Goal: Information Seeking & Learning: Learn about a topic

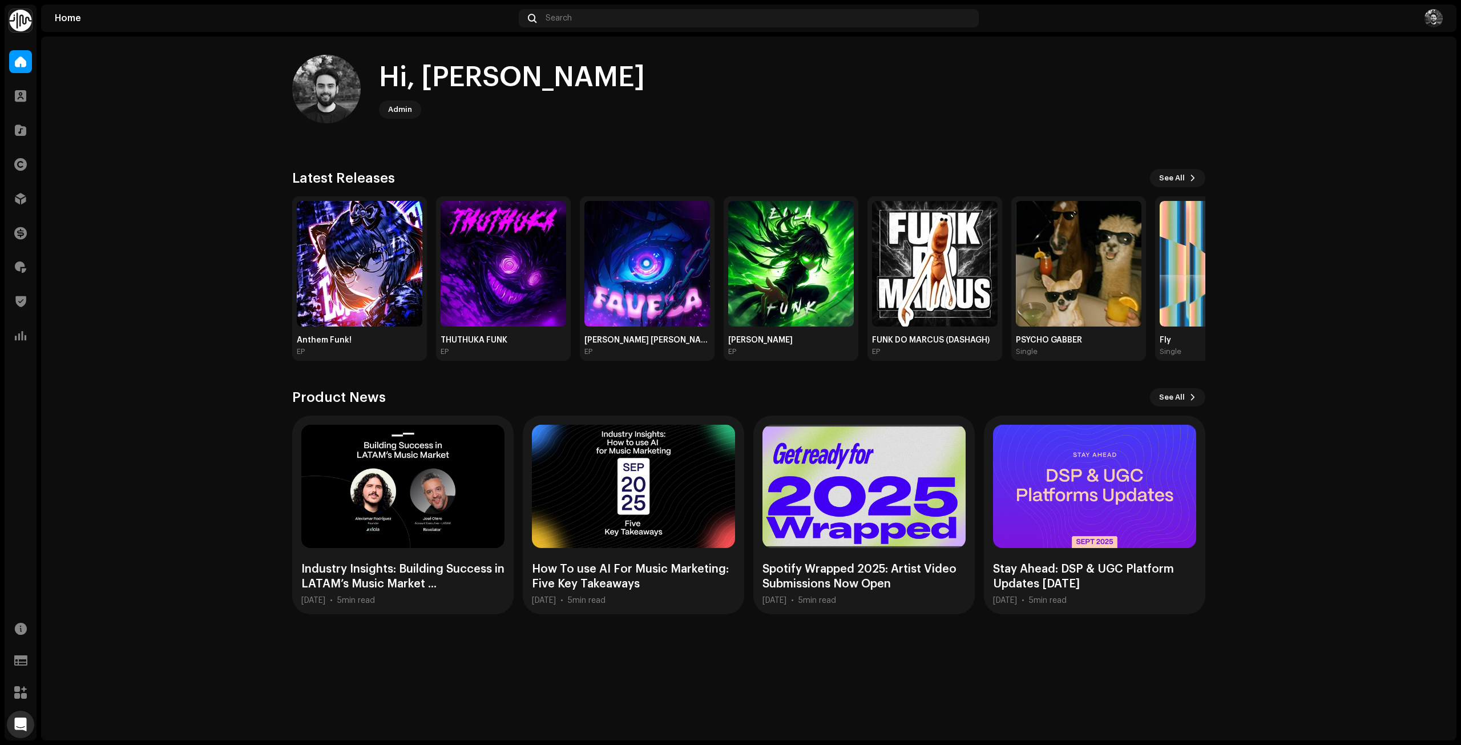
click at [688, 127] on home-user "Hi, [PERSON_NAME]" at bounding box center [748, 98] width 913 height 87
click at [674, 137] on home-user "Hi, [PERSON_NAME]" at bounding box center [748, 98] width 913 height 87
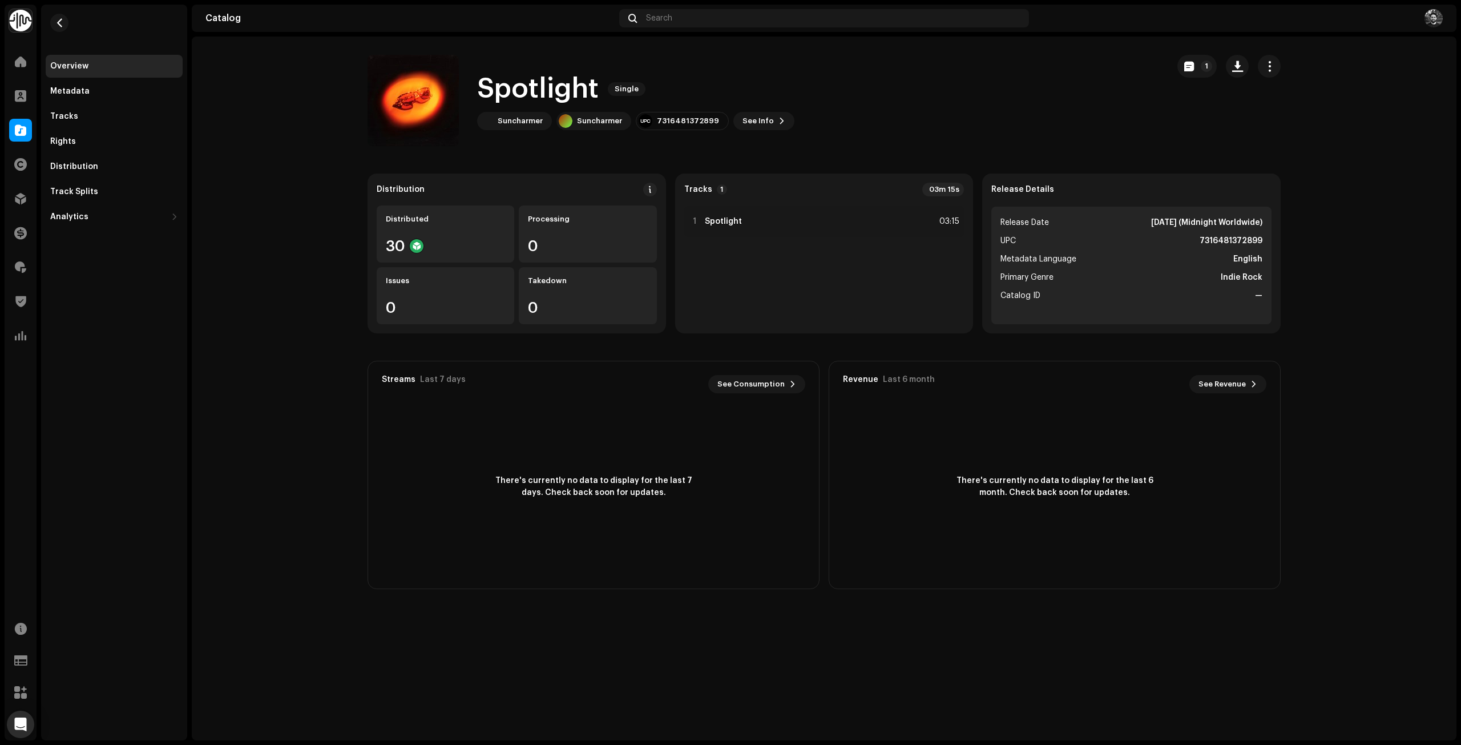
click at [198, 236] on catalog-releases-details-overview "Spotlight Single 1 Spotlight Single Suncharmer Suncharmer 7316481372899 See Inf…" at bounding box center [824, 322] width 1265 height 571
click at [426, 102] on span "button" at bounding box center [427, 100] width 9 height 9
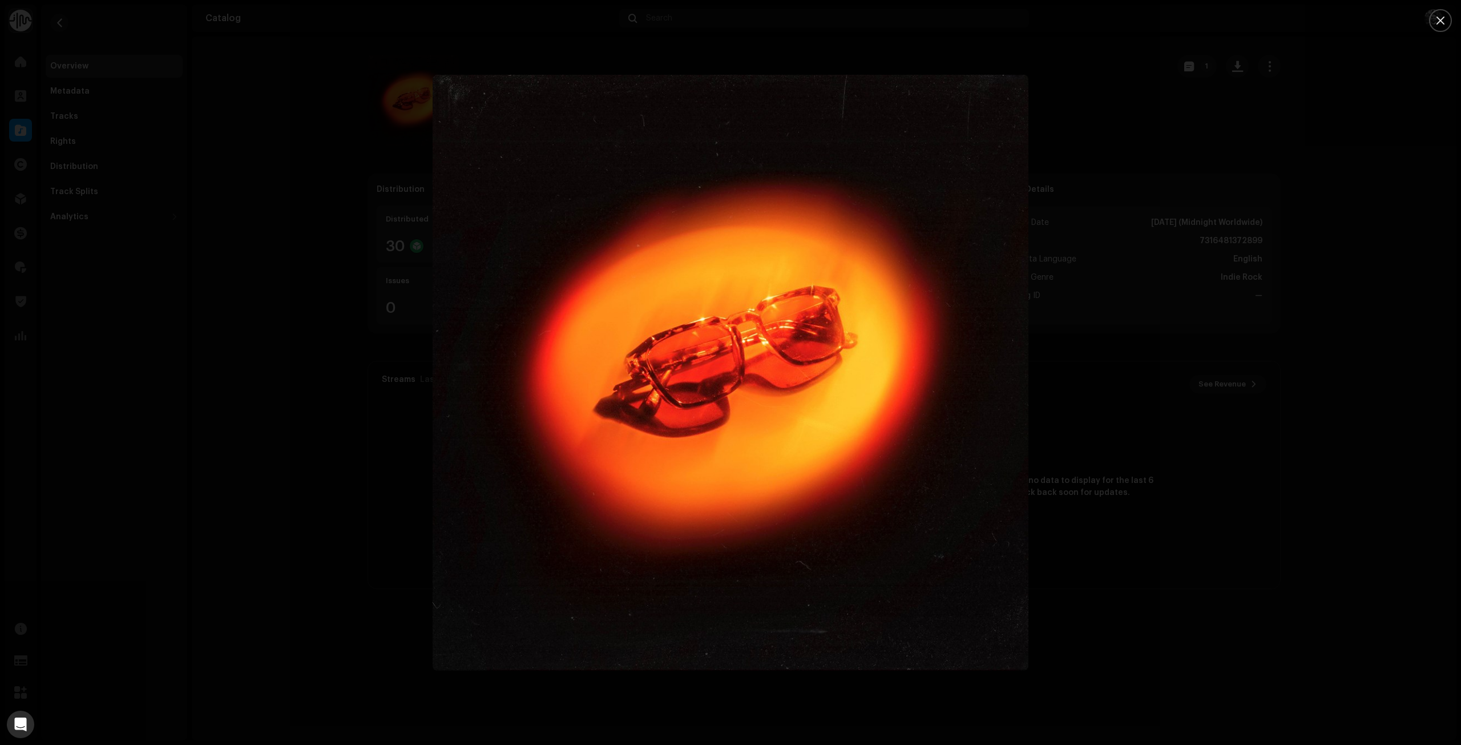
click at [260, 388] on div at bounding box center [730, 372] width 1461 height 745
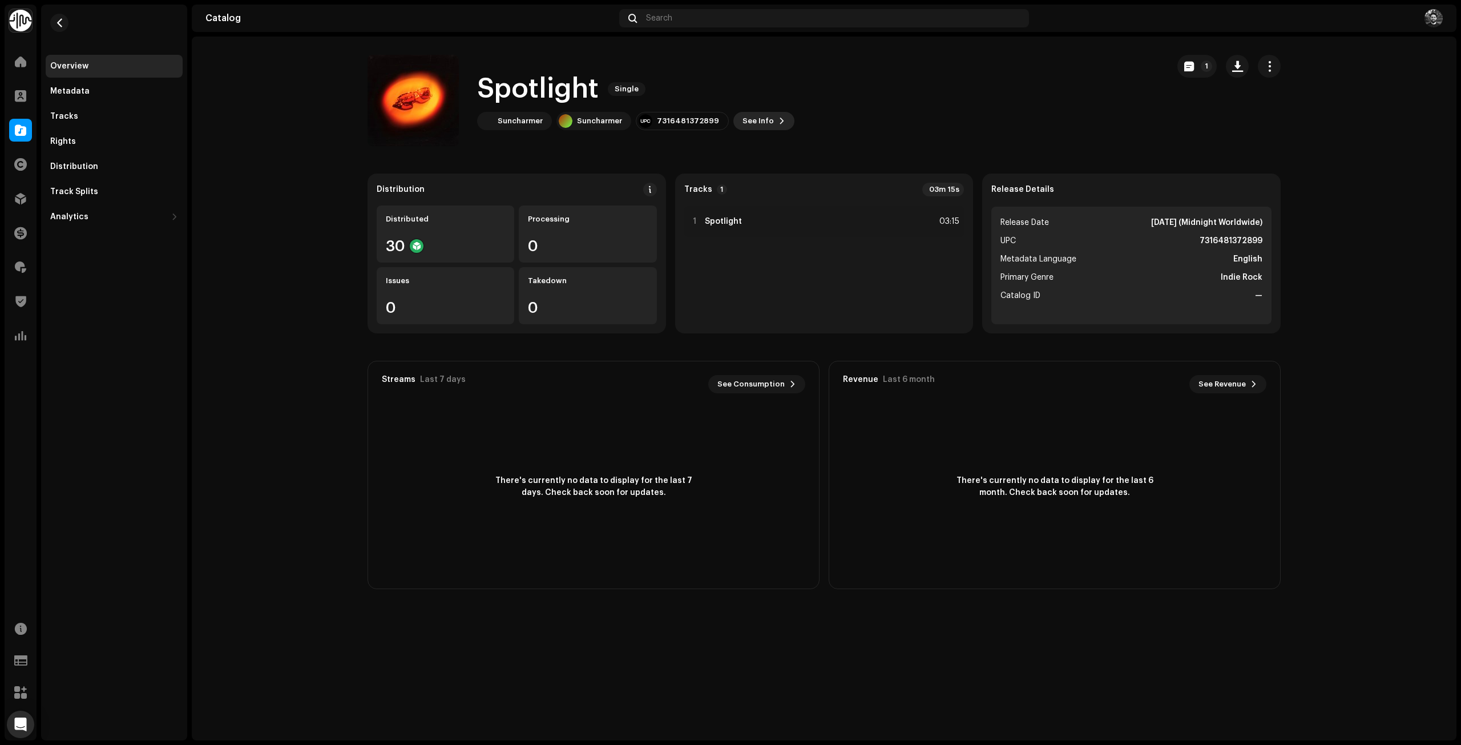
click at [742, 126] on span "See Info" at bounding box center [757, 121] width 31 height 23
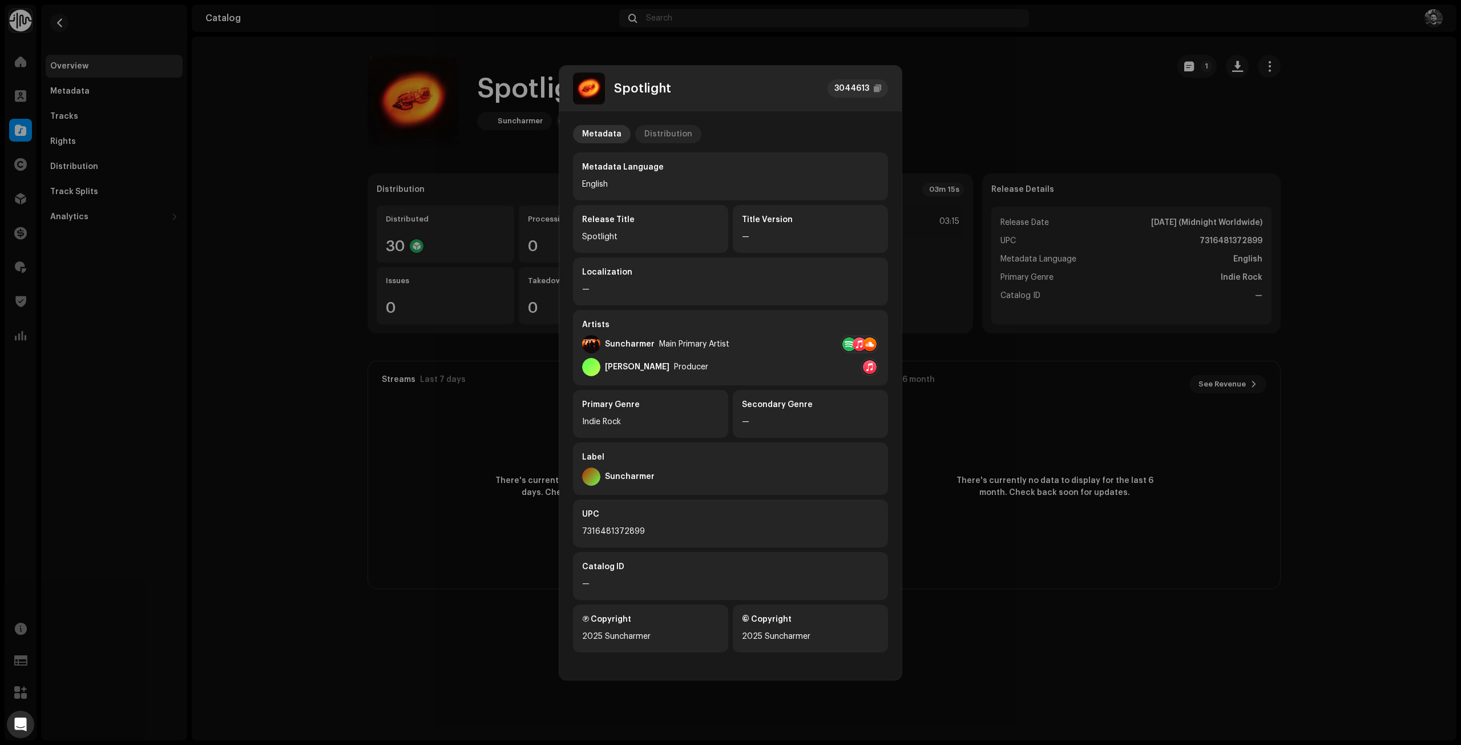
click at [664, 138] on div "Distribution" at bounding box center [668, 134] width 48 height 18
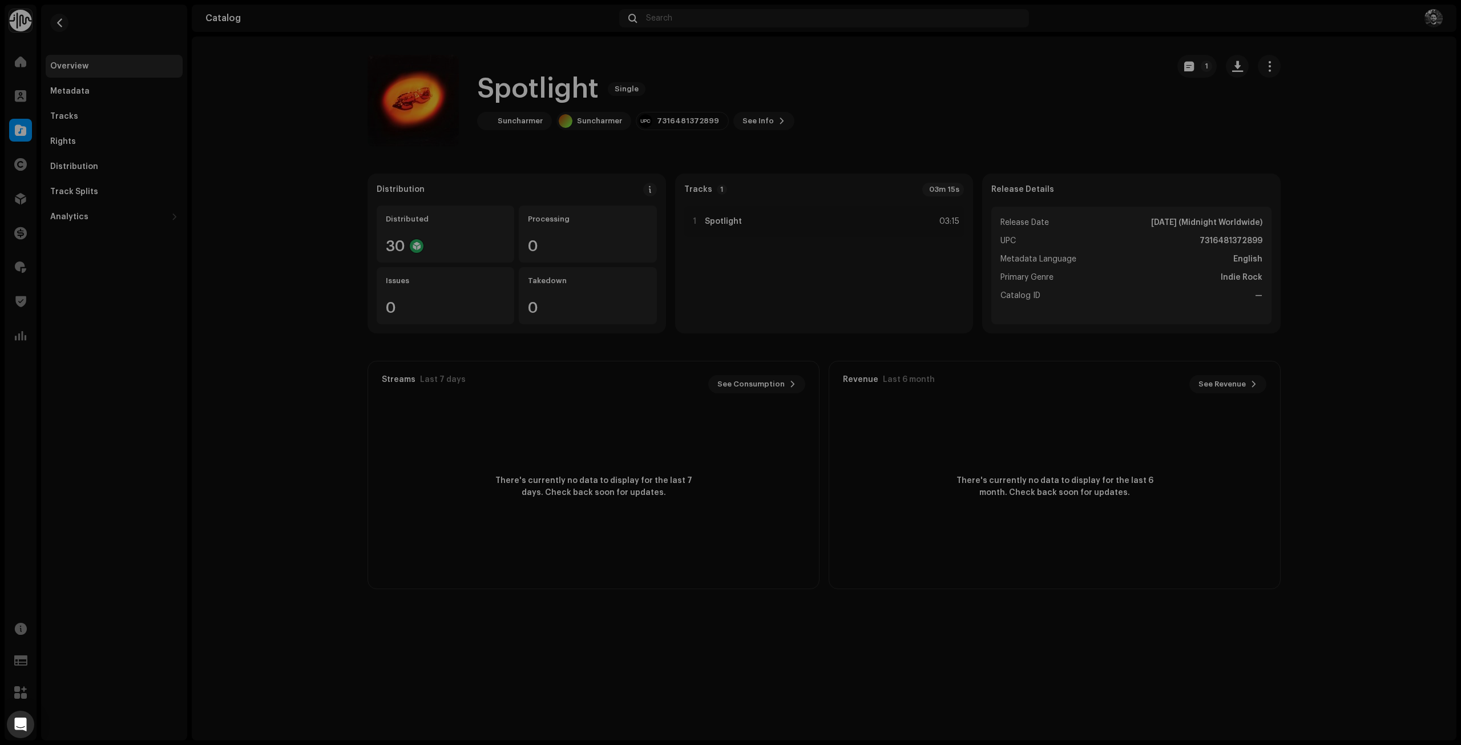
click at [929, 122] on div "Spotlight 3044613 Metadata Distribution Release Date Oct 31, 2025 (Midnight Wor…" at bounding box center [730, 372] width 1461 height 745
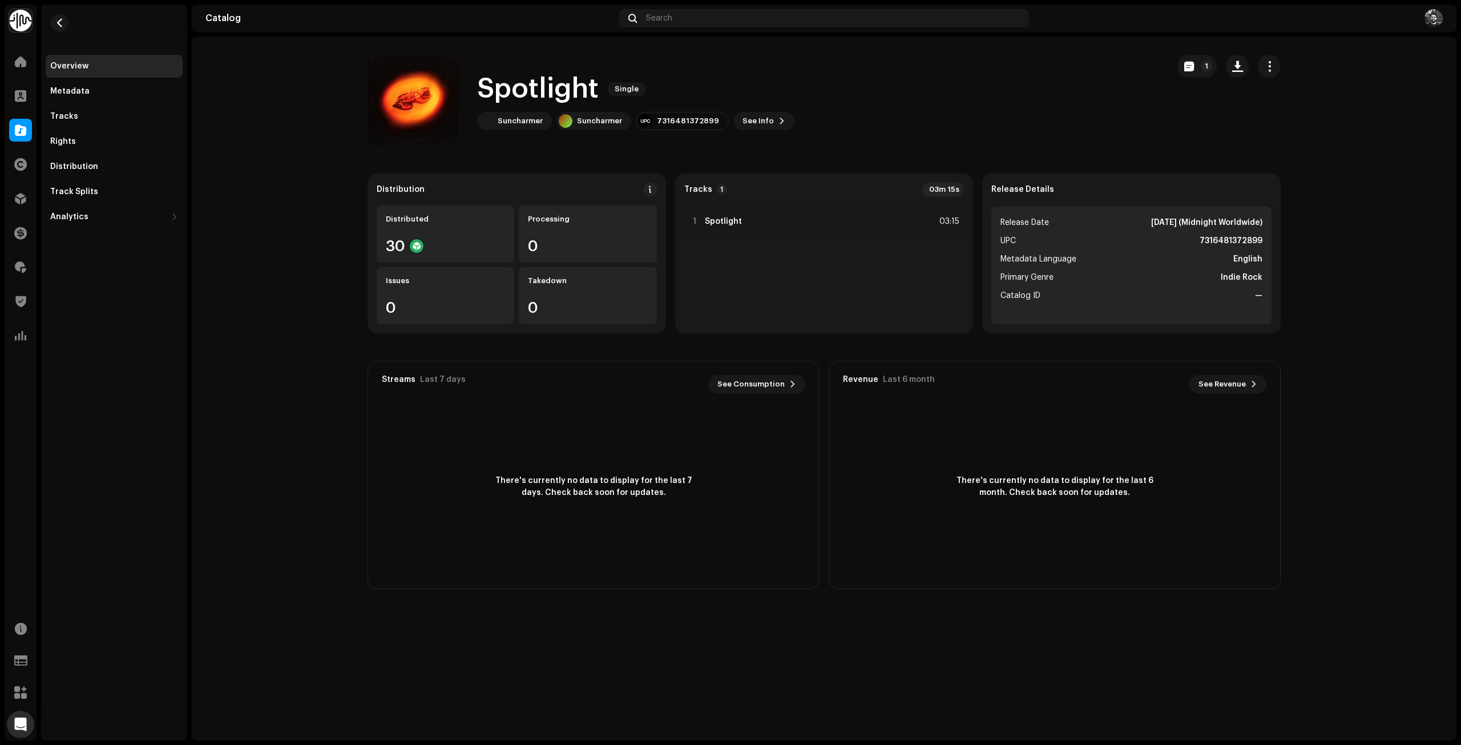
click at [555, 634] on div "Spotlight Single 1 Spotlight Single Suncharmer Suncharmer 7316481372899 See Inf…" at bounding box center [824, 389] width 1265 height 704
click at [60, 26] on span "button" at bounding box center [59, 22] width 9 height 9
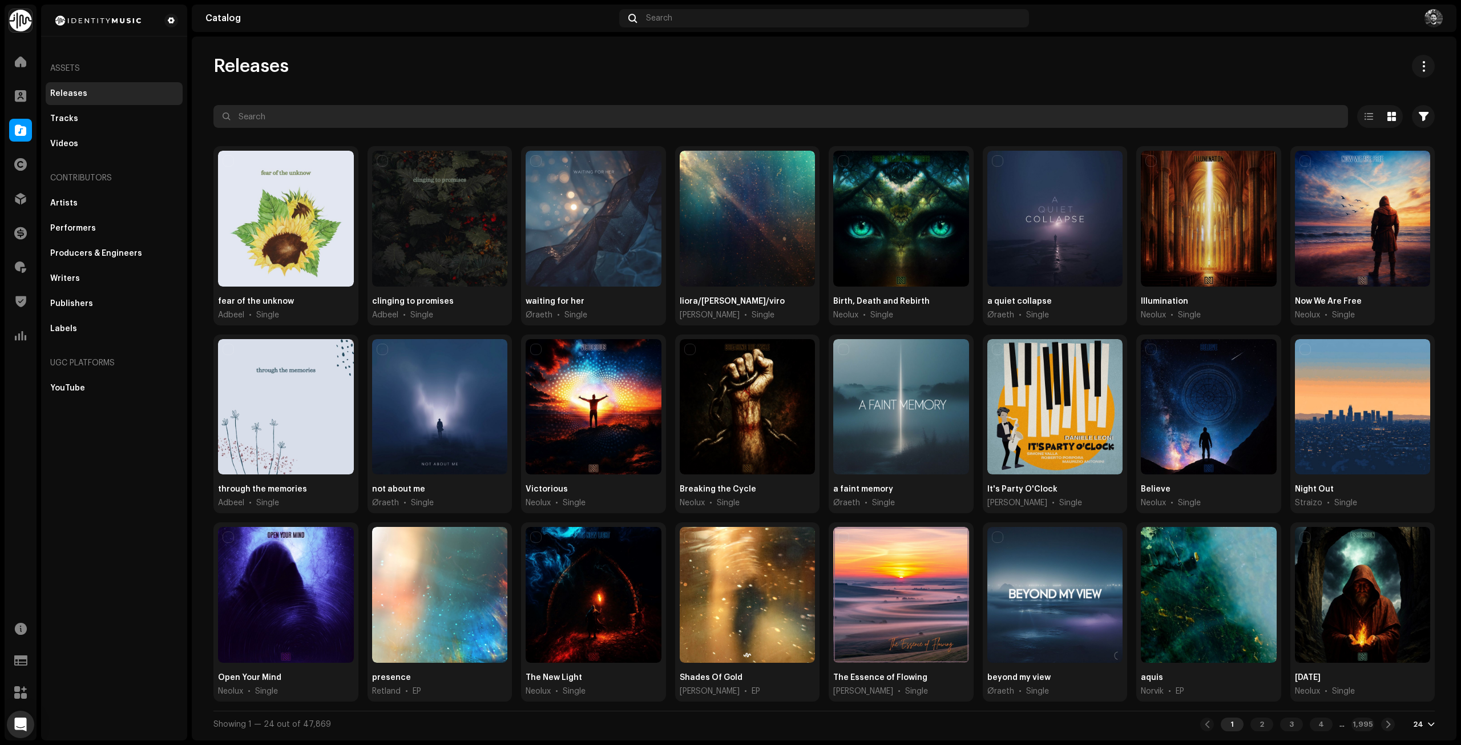
click at [350, 119] on input "text" at bounding box center [780, 116] width 1135 height 23
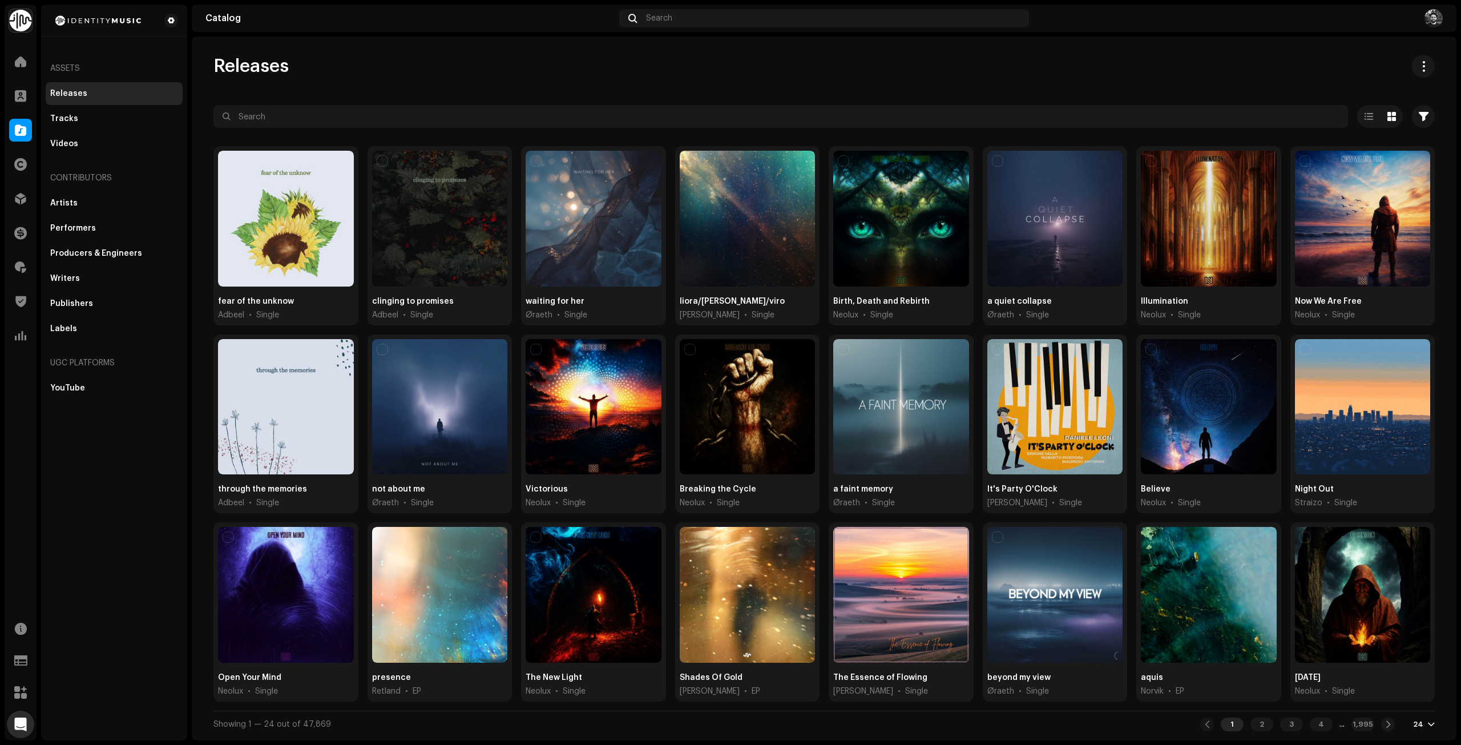
click at [353, 95] on div "Releases Selected 0 Options Filters Distribution status Never Distributed Proce…" at bounding box center [824, 396] width 1258 height 683
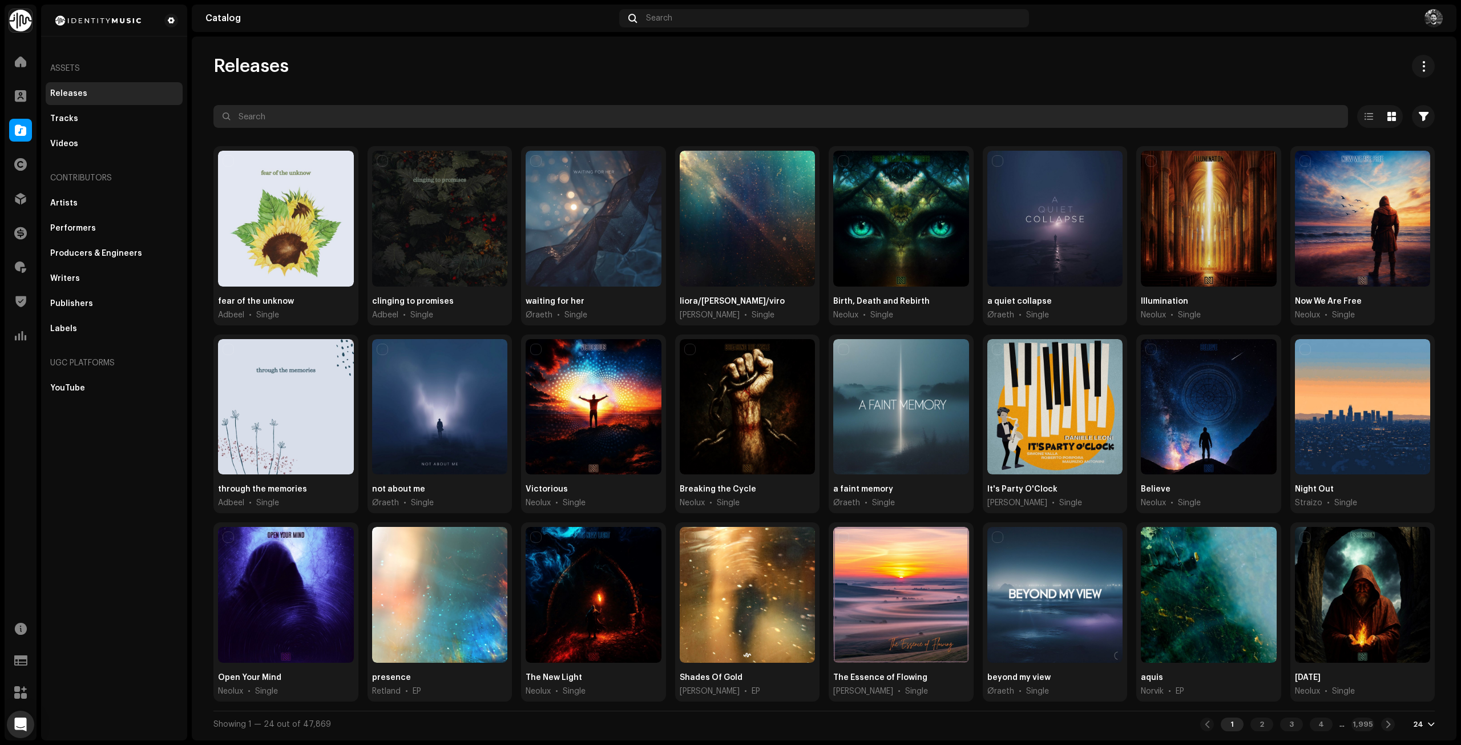
click at [392, 122] on input "text" at bounding box center [780, 116] width 1135 height 23
click at [390, 122] on input "text" at bounding box center [780, 116] width 1135 height 23
drag, startPoint x: 370, startPoint y: 119, endPoint x: 362, endPoint y: 120, distance: 8.1
click at [369, 119] on input "text" at bounding box center [780, 116] width 1135 height 23
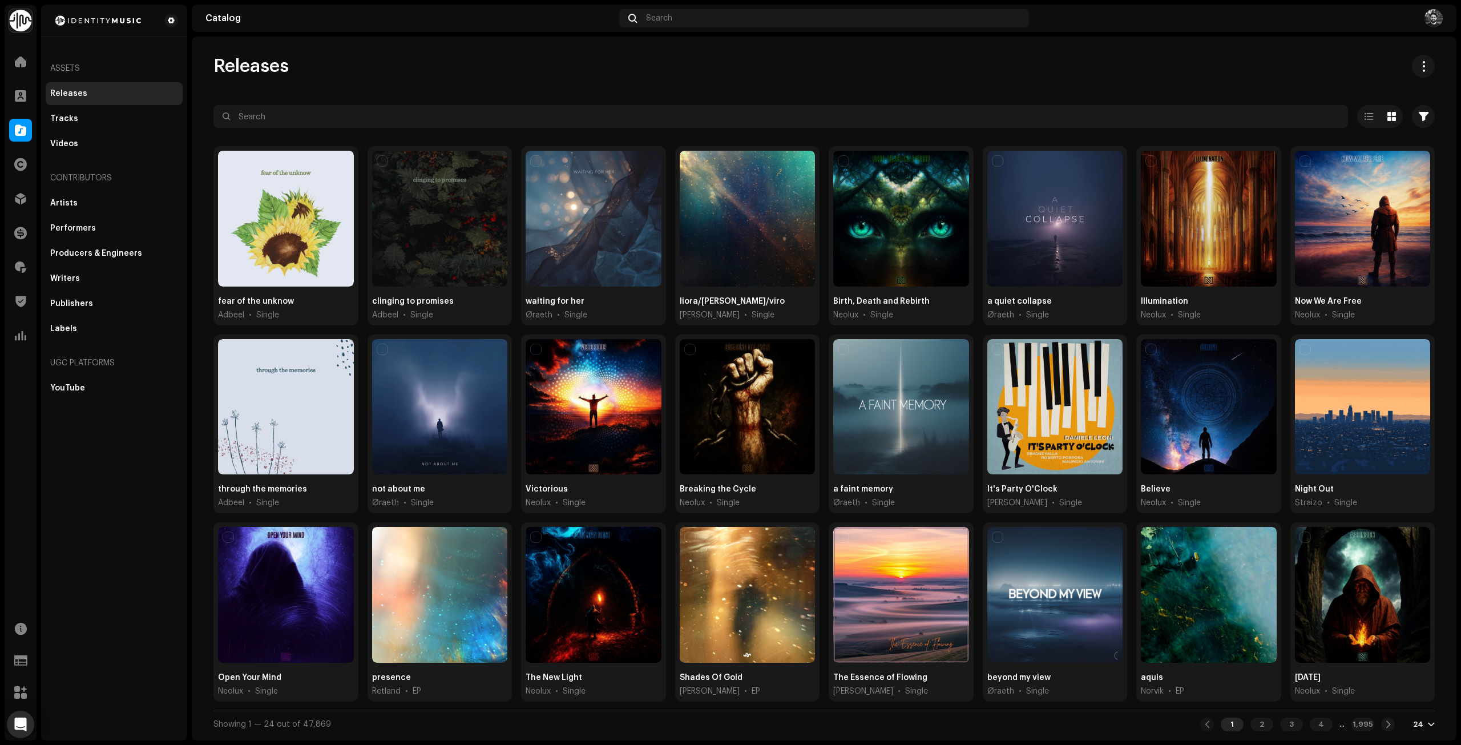
click at [225, 91] on div "Releases Selected 0 Options Filters Distribution status Never Distributed Proce…" at bounding box center [824, 396] width 1258 height 683
click at [574, 87] on div "Releases Selected 0 Options Filters Distribution status Never Distributed Proce…" at bounding box center [824, 396] width 1258 height 683
click at [1016, 80] on div "Releases Selected 0 Options Filters Distribution status Never Distributed Proce…" at bounding box center [824, 396] width 1258 height 683
click at [858, 81] on div "Releases Selected 0 Options Filters Distribution status Never Distributed Proce…" at bounding box center [824, 396] width 1258 height 683
click at [786, 86] on div "Releases Selected 0 Options Filters Distribution status Never Distributed Proce…" at bounding box center [824, 396] width 1258 height 683
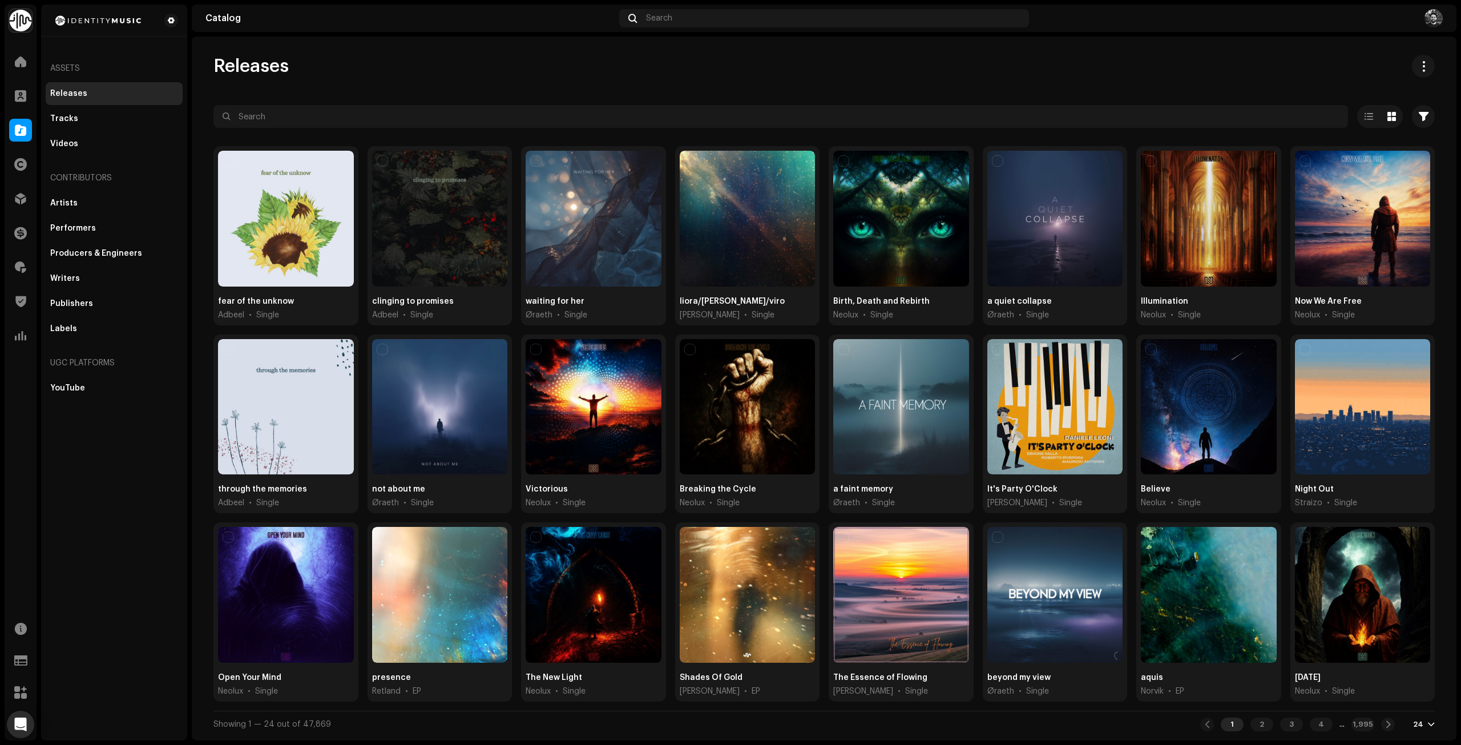
click at [694, 99] on div "Releases Selected 0 Options Filters Distribution status Never Distributed Proce…" at bounding box center [824, 396] width 1258 height 683
click at [746, 62] on div "Releases" at bounding box center [823, 66] width 1221 height 23
click at [81, 548] on div "Assets Releases Tracks Videos Contributors Artists Performers Producers & Engin…" at bounding box center [114, 373] width 146 height 736
click at [797, 82] on div "Releases Selected 0 Options Filters Distribution status Never Distributed Proce…" at bounding box center [824, 396] width 1258 height 683
click at [817, 133] on div at bounding box center [823, 137] width 1221 height 18
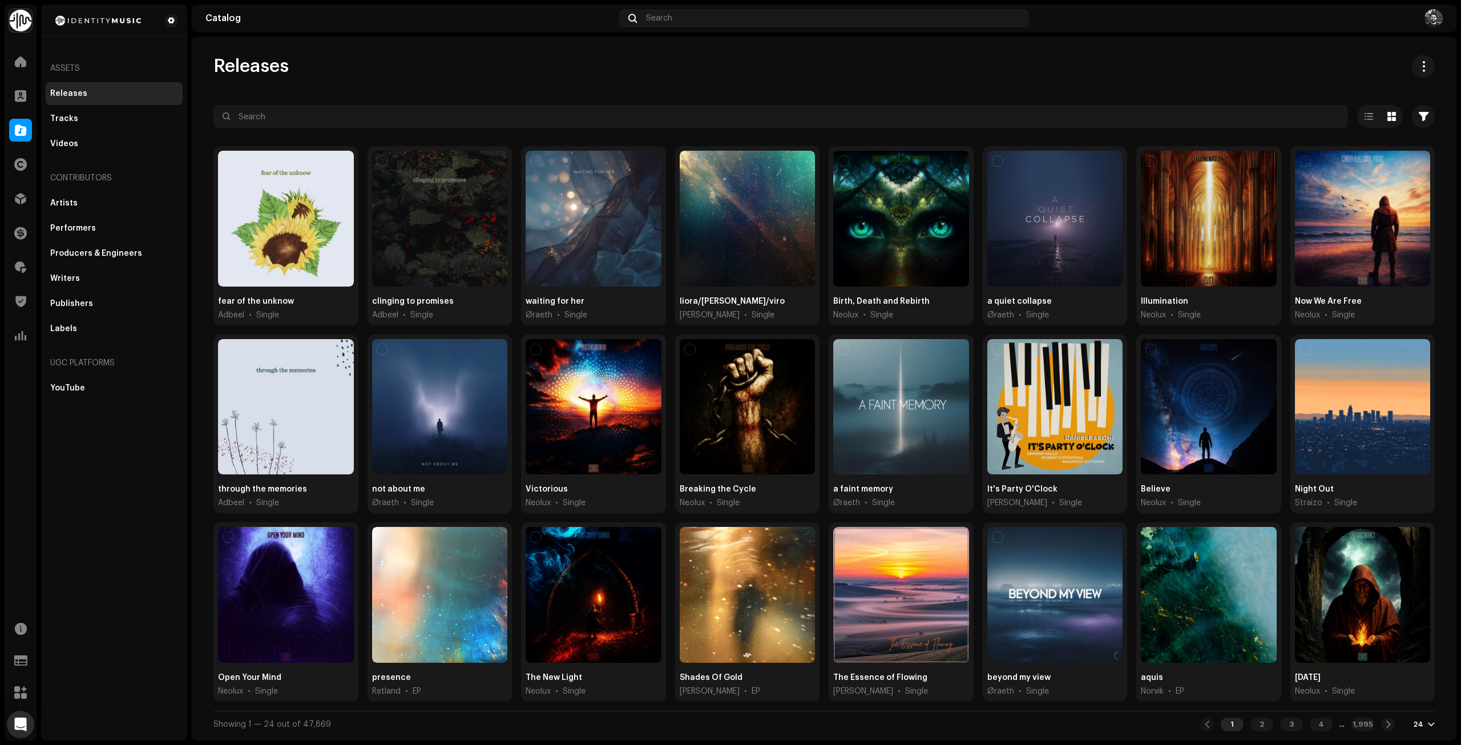
click at [813, 84] on div "Releases Selected 0 Options Filters Distribution status Never Distributed Proce…" at bounding box center [824, 396] width 1258 height 683
click at [822, 87] on div "Releases Selected 0 Options Filters Distribution status Never Distributed Proce…" at bounding box center [824, 396] width 1258 height 683
click at [805, 79] on div "Releases Selected 0 Options Filters Distribution status Never Distributed Proce…" at bounding box center [824, 396] width 1258 height 683
click at [817, 83] on div "Releases Selected 0 Options Filters Distribution status Never Distributed Proce…" at bounding box center [824, 396] width 1258 height 683
click at [800, 70] on div "Releases" at bounding box center [823, 66] width 1221 height 23
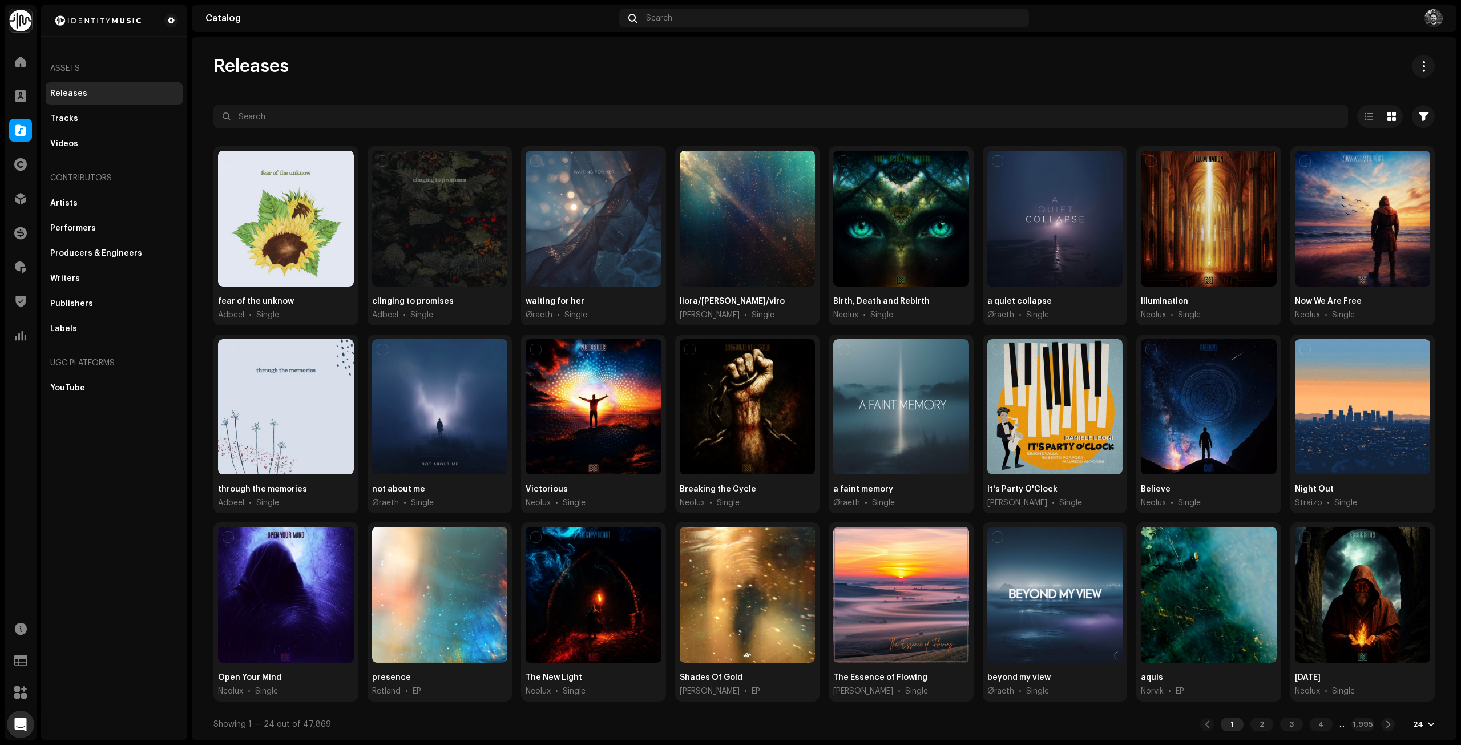
click at [655, 64] on div "Releases" at bounding box center [823, 66] width 1221 height 23
drag, startPoint x: 510, startPoint y: 89, endPoint x: 478, endPoint y: 63, distance: 41.4
click at [488, 74] on div "Releases Selected 0 Options Filters Distribution status Never Distributed Proce…" at bounding box center [824, 396] width 1258 height 683
click at [287, 96] on div "Releases Selected 0 Options Filters Distribution status Never Distributed Proce…" at bounding box center [824, 396] width 1258 height 683
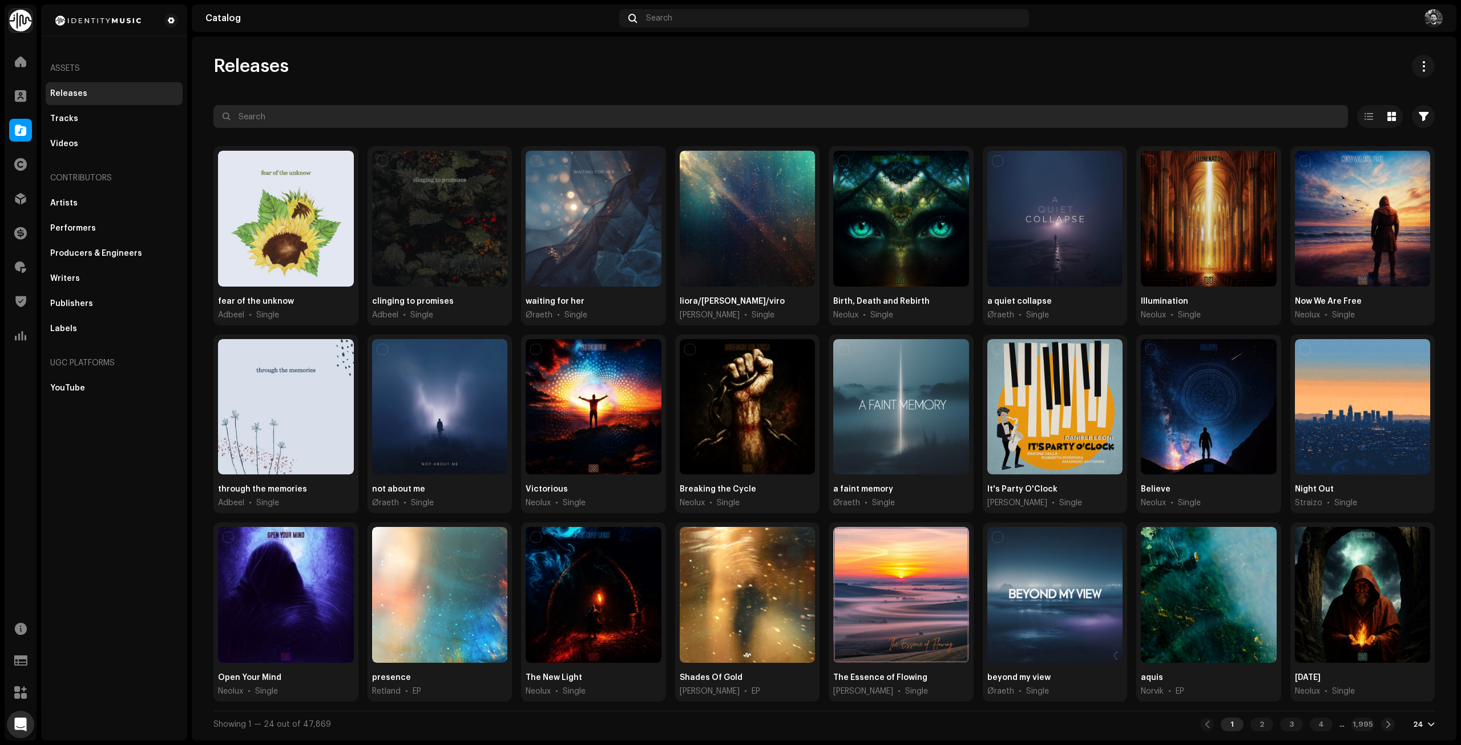
click at [281, 108] on input "text" at bounding box center [780, 116] width 1135 height 23
